Goal: Transaction & Acquisition: Subscribe to service/newsletter

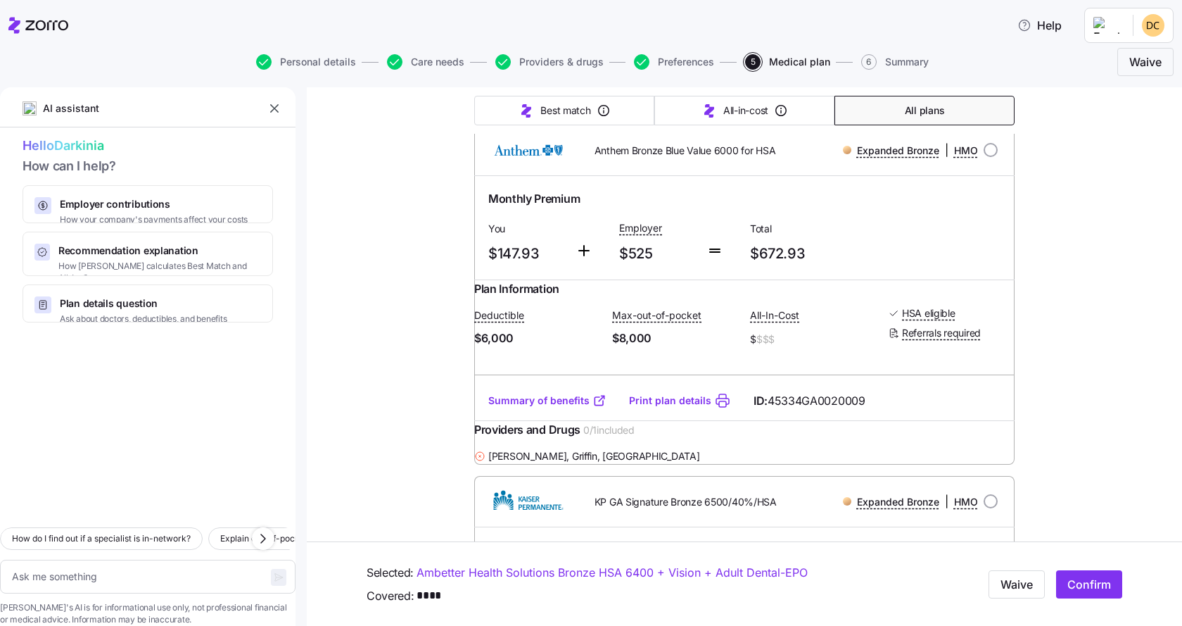
scroll to position [1056, 0]
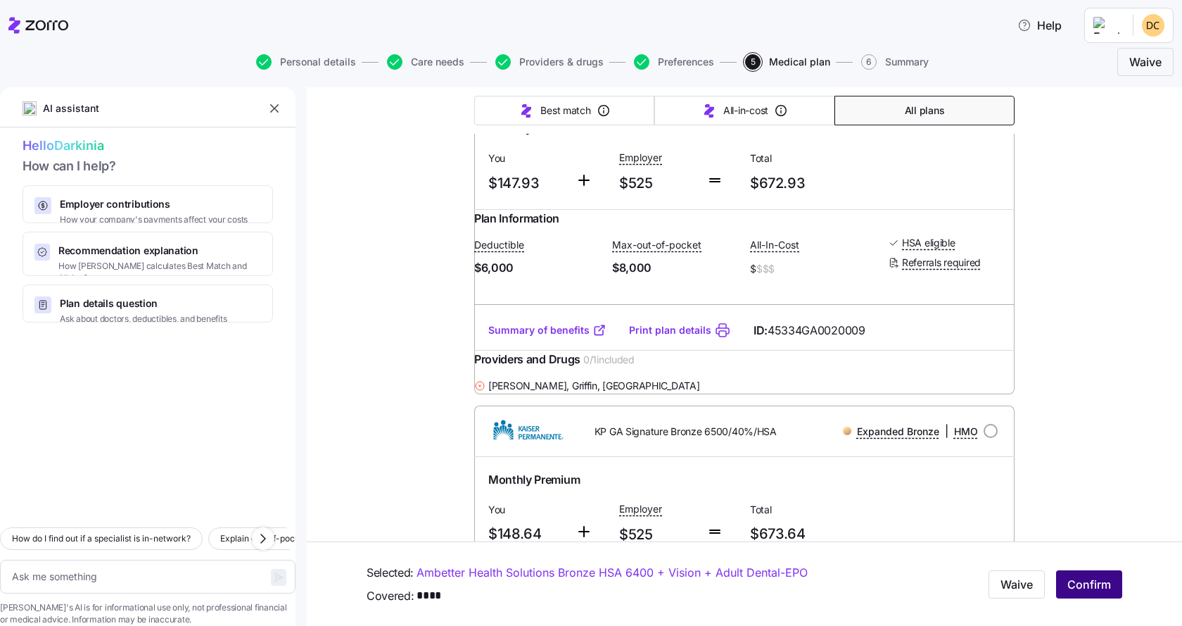
click at [1068, 581] on span "Confirm" at bounding box center [1090, 584] width 44 height 17
type textarea "x"
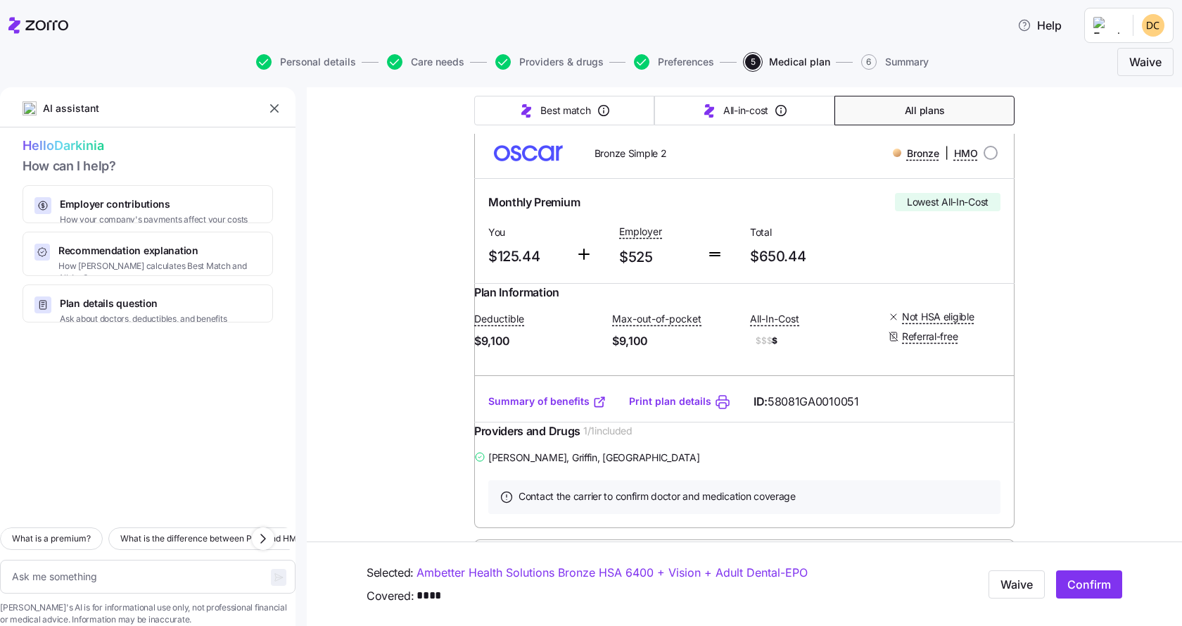
type textarea "x"
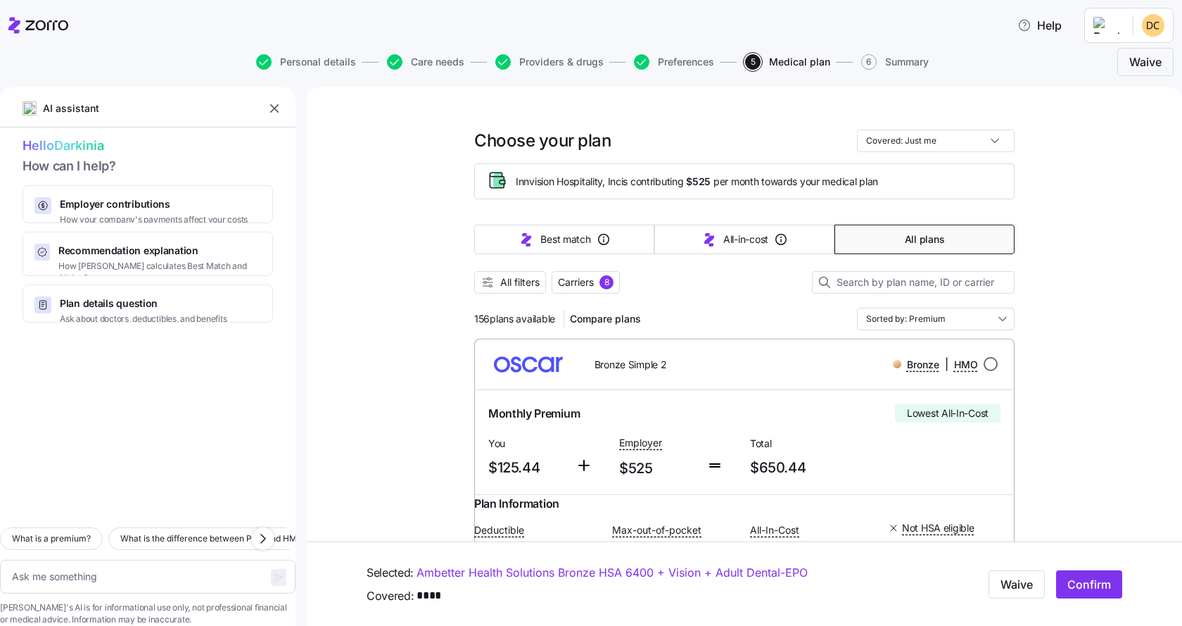
click at [985, 360] on input "radio" at bounding box center [991, 364] width 14 height 14
radio input "true"
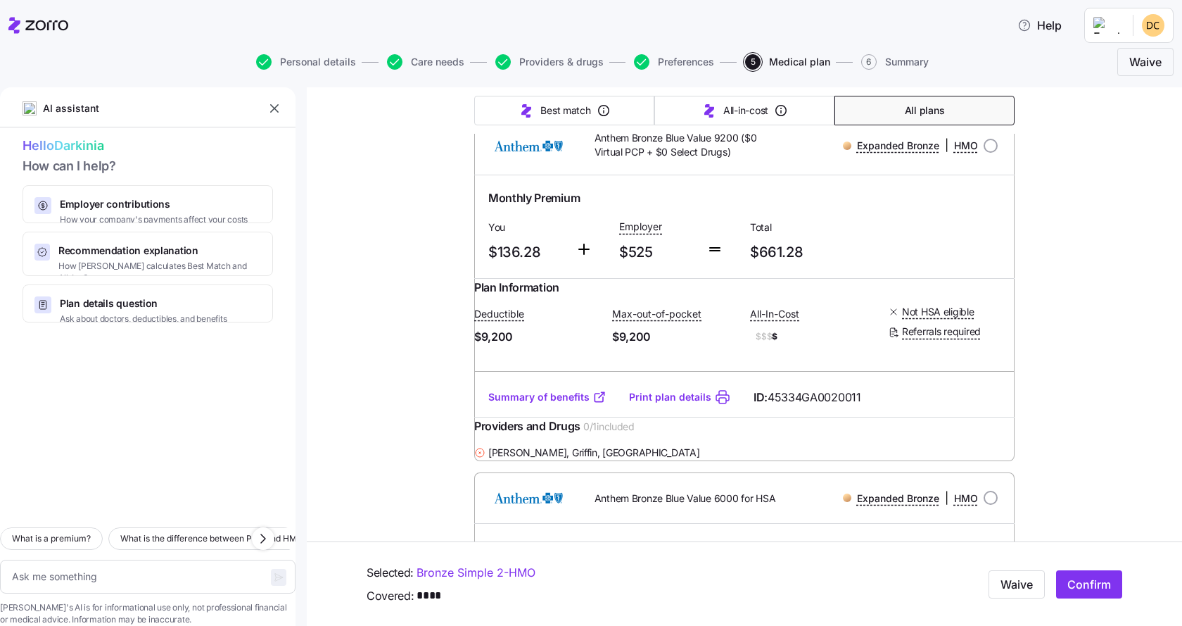
scroll to position [704, 0]
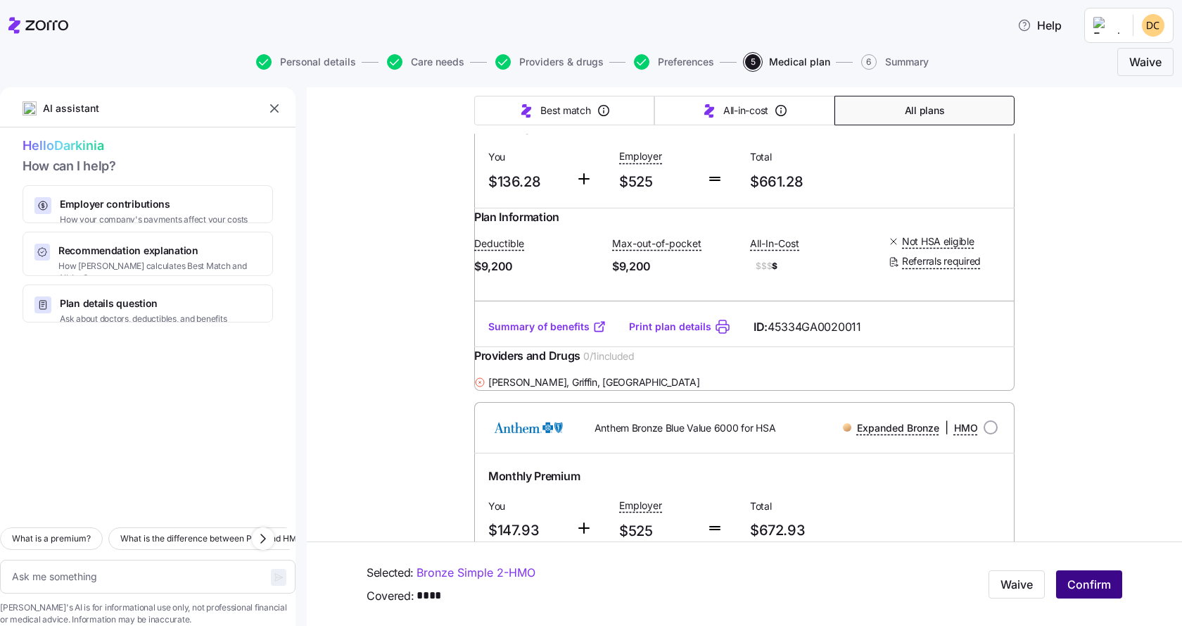
click at [1076, 584] on span "Confirm" at bounding box center [1090, 584] width 44 height 17
type textarea "x"
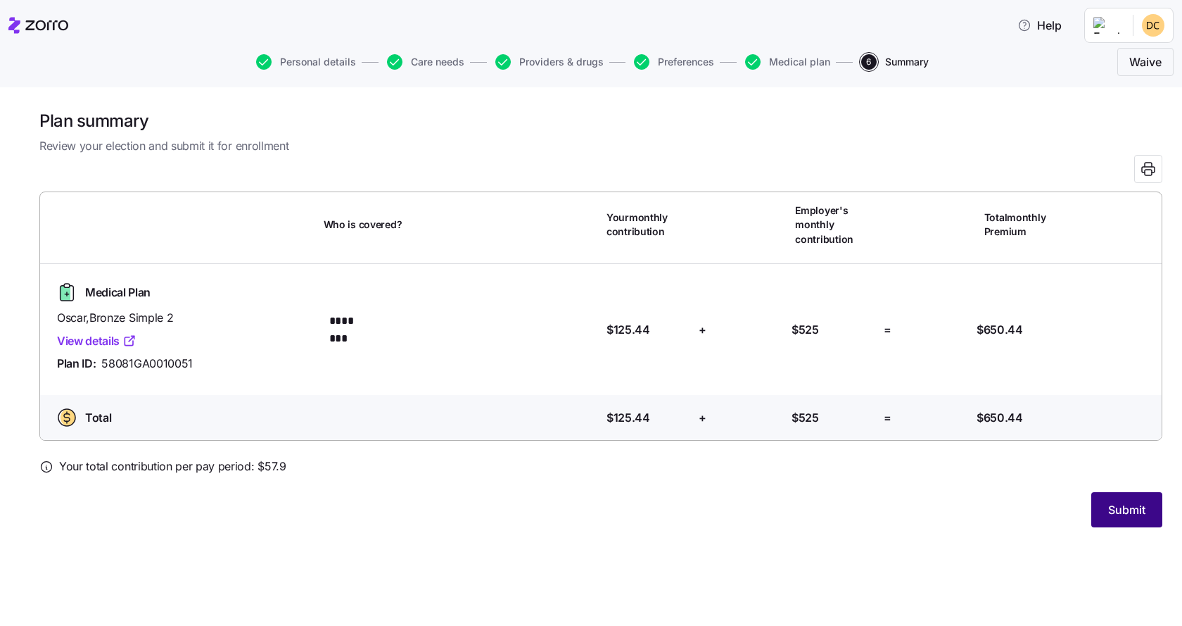
click at [1112, 507] on span "Submit" at bounding box center [1126, 509] width 37 height 17
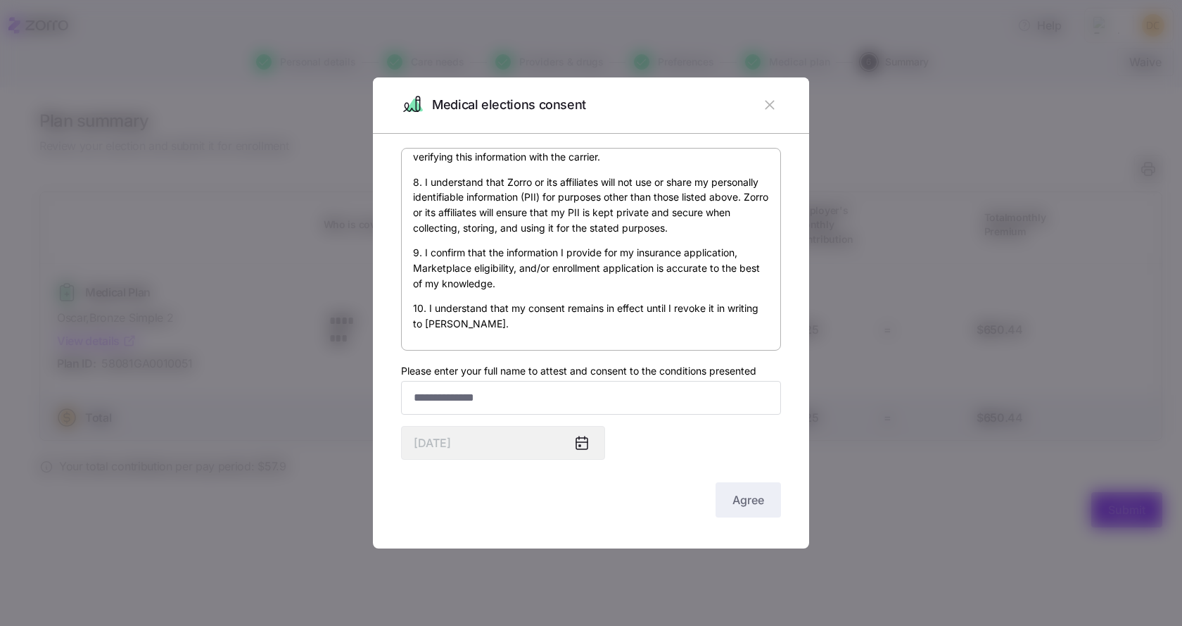
scroll to position [839, 0]
click at [617, 410] on input "Please enter your full name to attest and consent to the conditions presented" at bounding box center [591, 398] width 380 height 34
type input "*******"
click at [770, 100] on icon "button" at bounding box center [769, 104] width 15 height 15
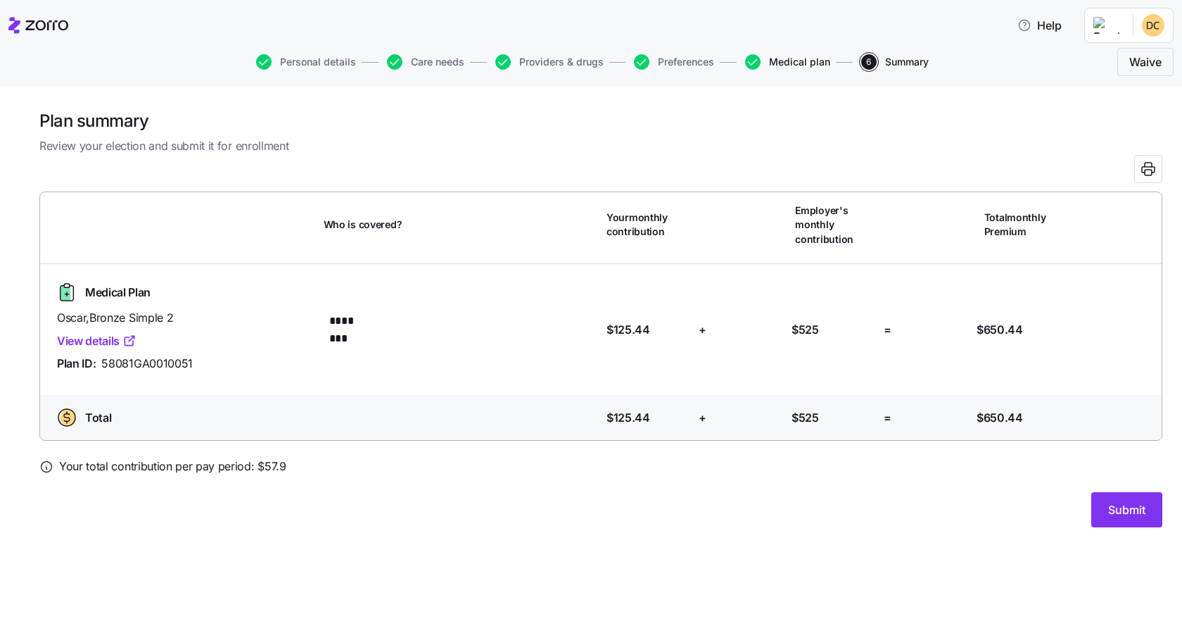
click at [786, 58] on span "Medical plan" at bounding box center [799, 62] width 61 height 10
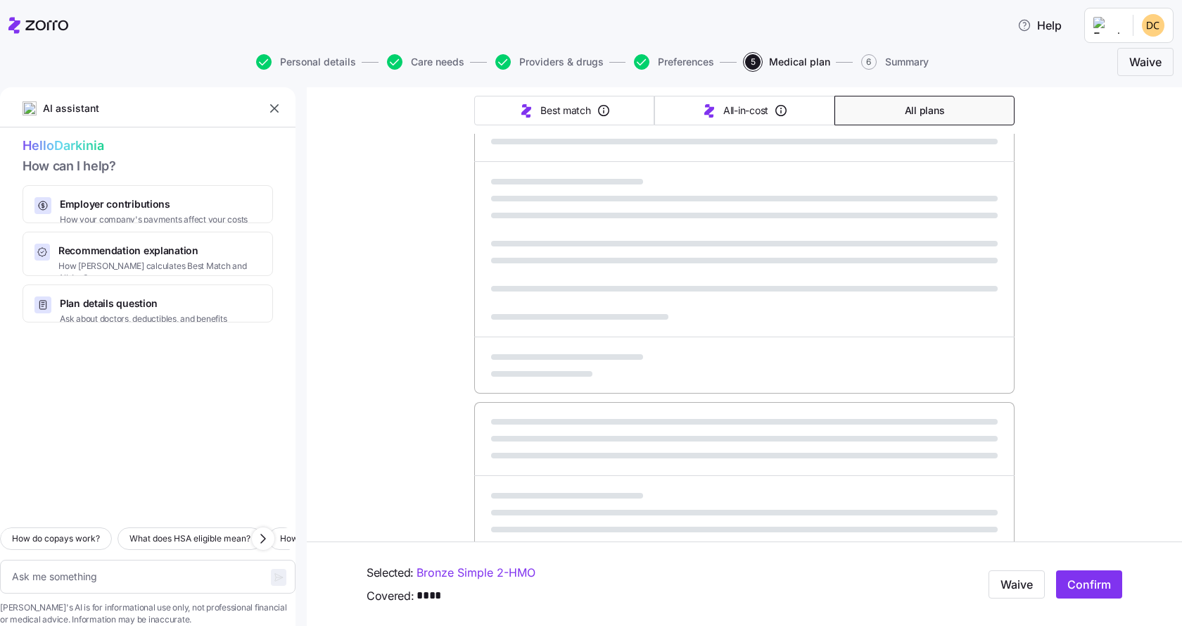
scroll to position [361, 0]
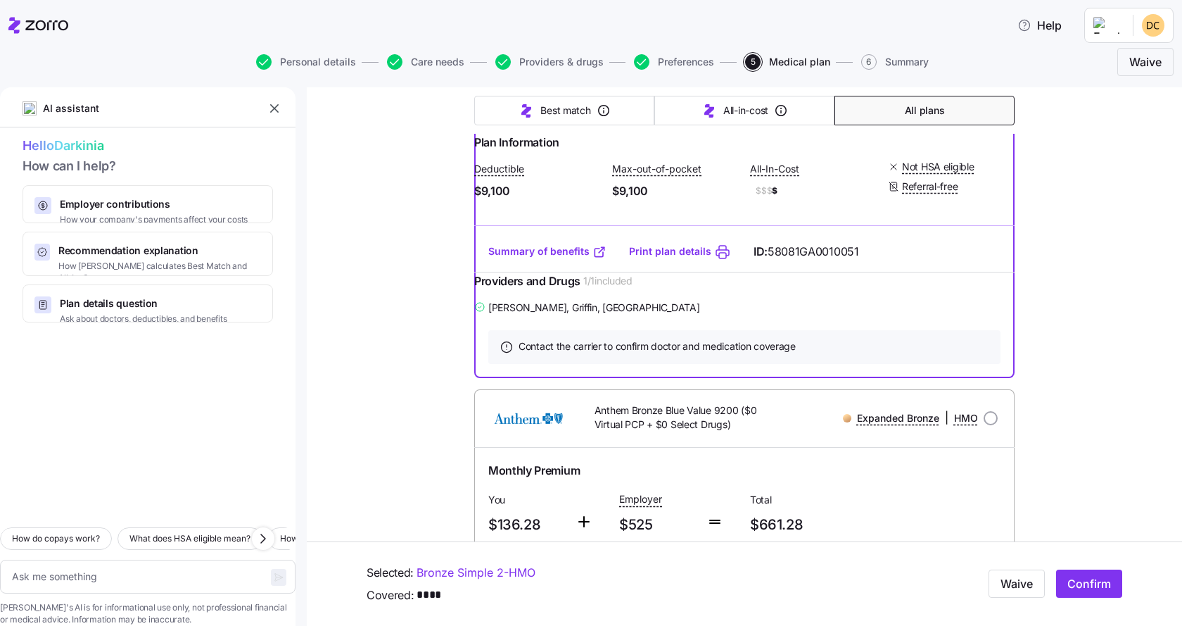
type textarea "x"
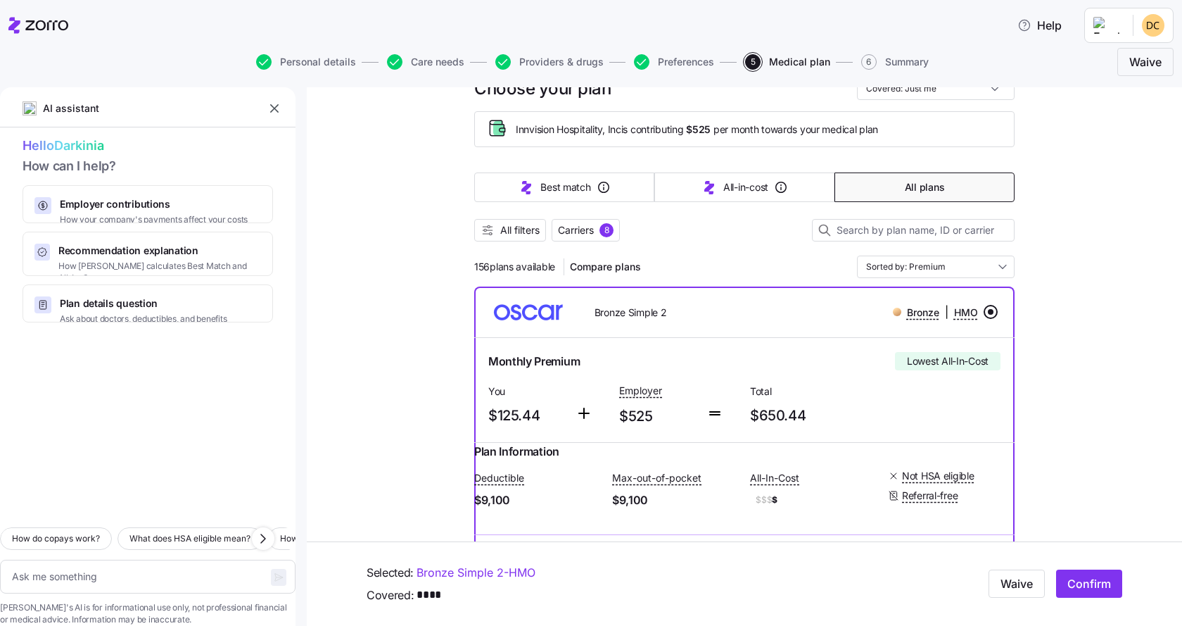
scroll to position [0, 0]
